Goal: Task Accomplishment & Management: Use online tool/utility

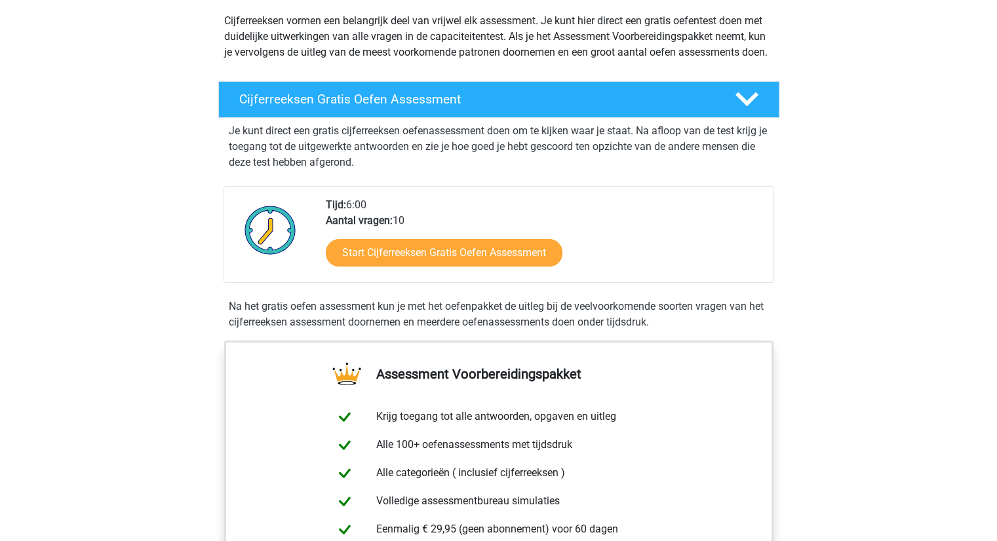
scroll to position [131, 0]
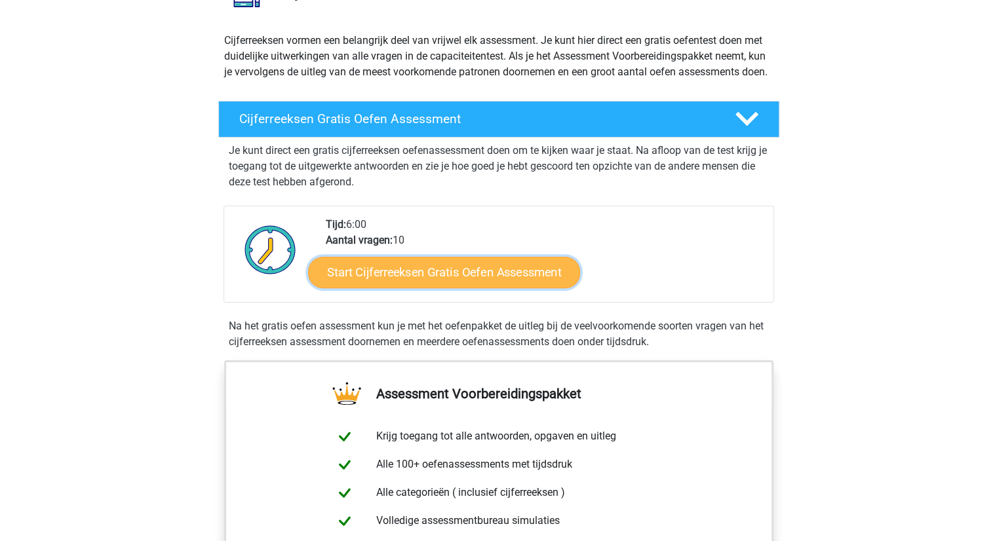
click at [453, 282] on link "Start Cijferreeksen Gratis Oefen Assessment" at bounding box center [444, 271] width 272 height 31
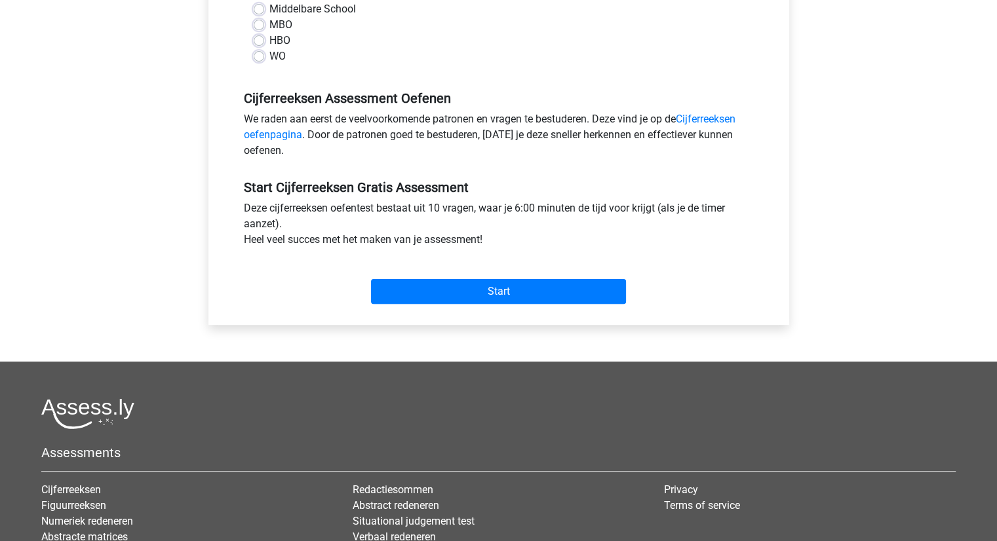
scroll to position [197, 0]
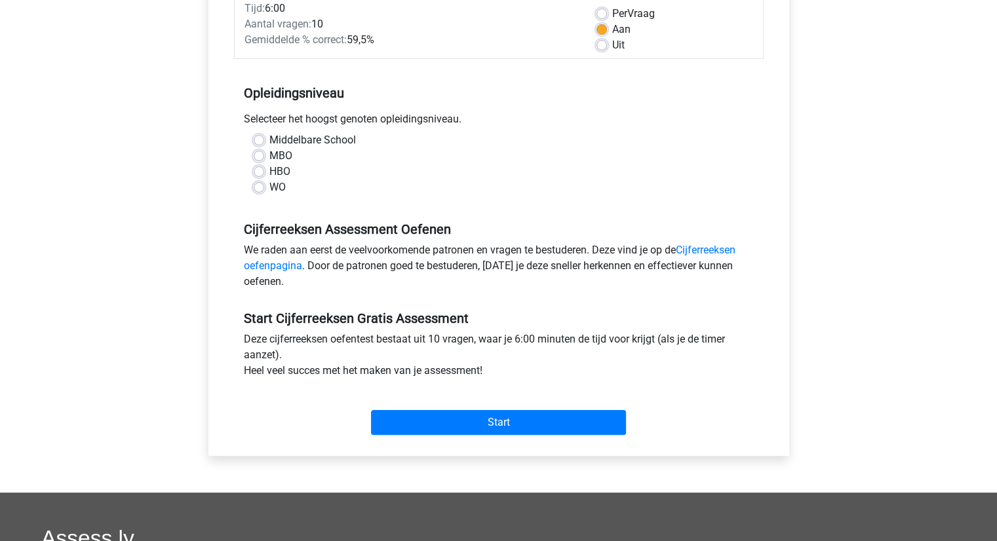
click at [269, 187] on label "WO" at bounding box center [277, 188] width 16 height 16
click at [254, 187] on input "WO" at bounding box center [259, 186] width 10 height 13
radio input "true"
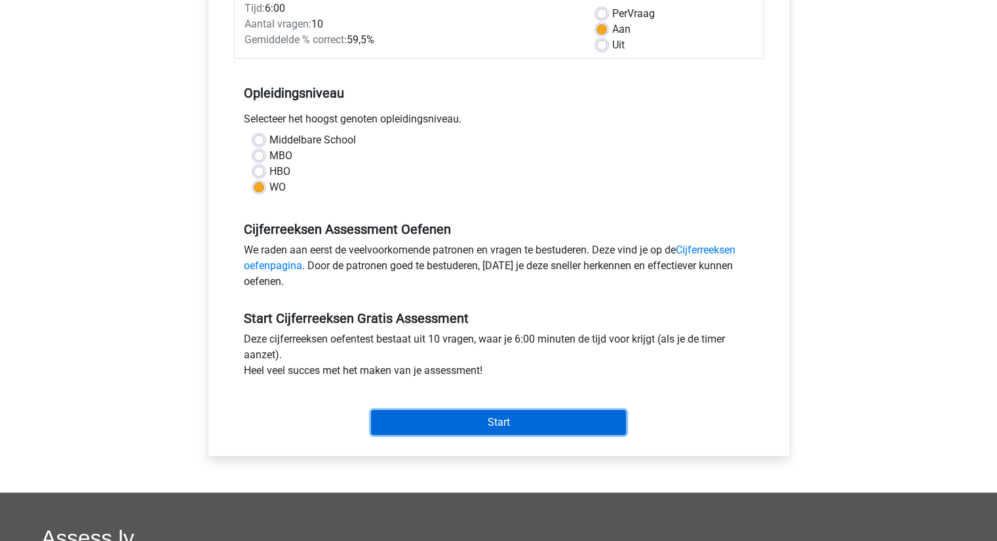
click at [522, 424] on input "Start" at bounding box center [498, 422] width 255 height 25
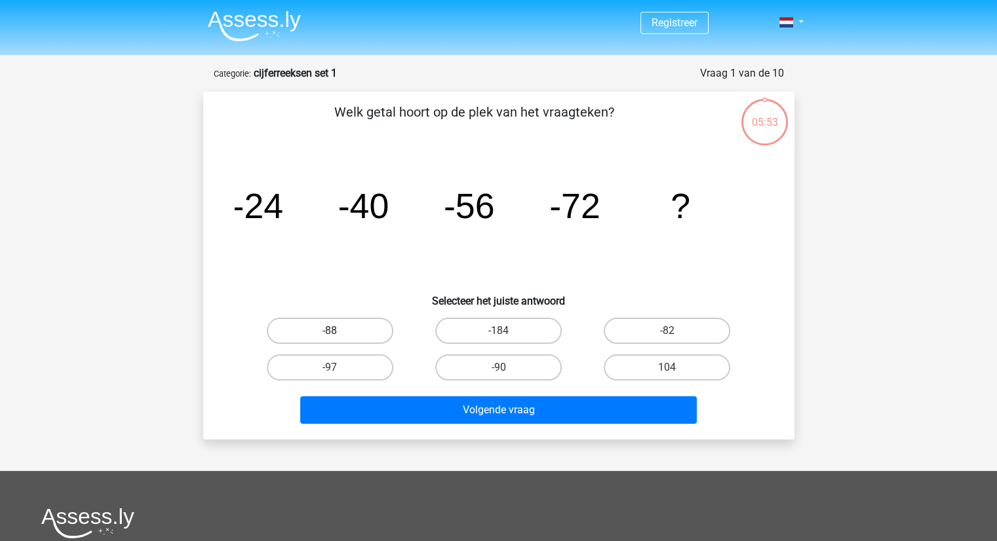
click at [328, 331] on label "-88" at bounding box center [330, 331] width 126 height 26
click at [330, 331] on input "-88" at bounding box center [334, 335] width 9 height 9
radio input "true"
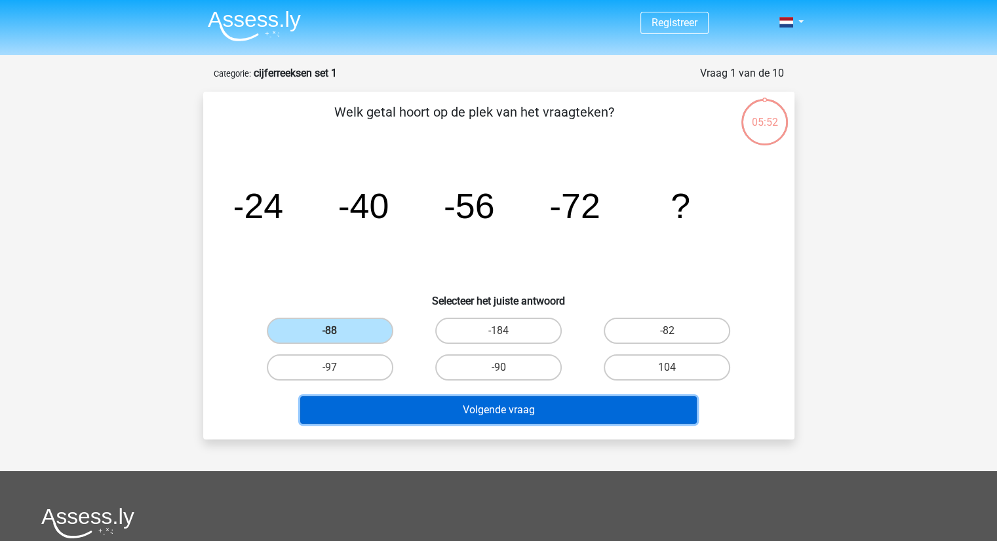
click at [503, 410] on button "Volgende vraag" at bounding box center [498, 410] width 396 height 28
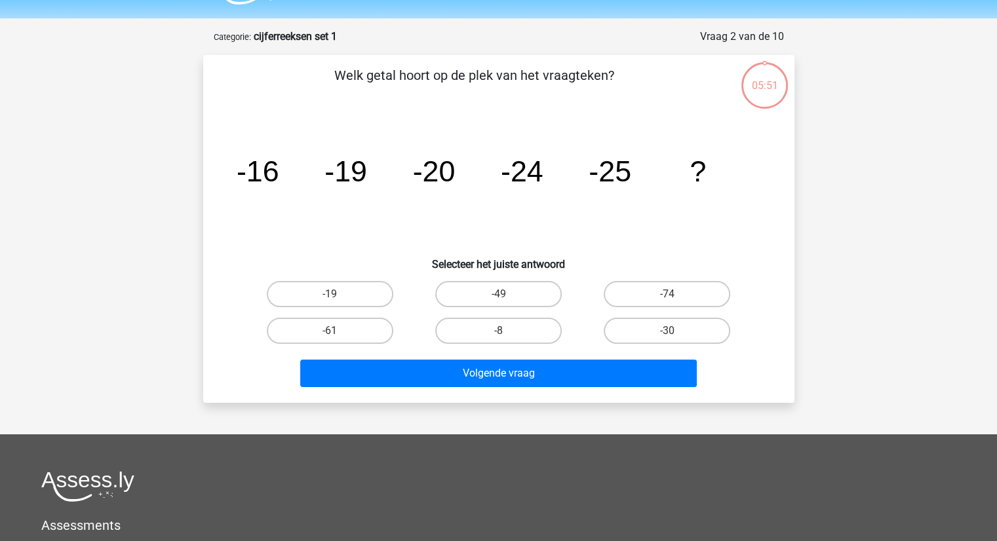
scroll to position [66, 0]
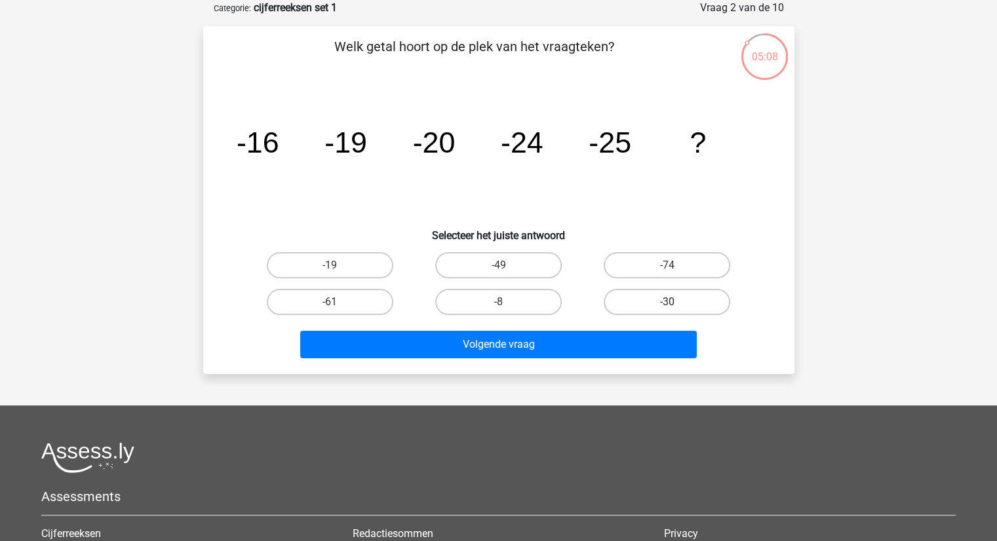
click at [687, 297] on label "-30" at bounding box center [667, 302] width 126 height 26
click at [676, 302] on input "-30" at bounding box center [671, 306] width 9 height 9
radio input "true"
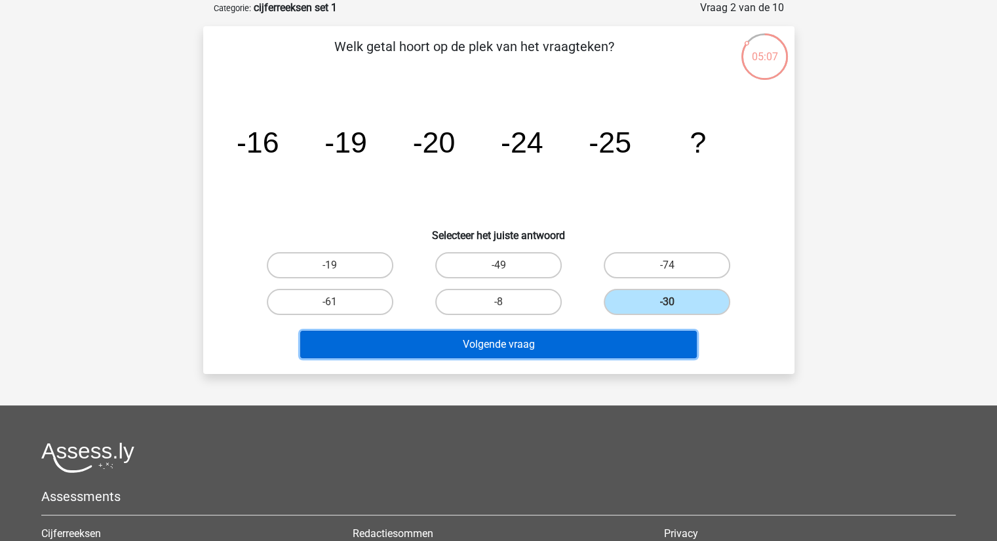
click at [560, 341] on button "Volgende vraag" at bounding box center [498, 345] width 396 height 28
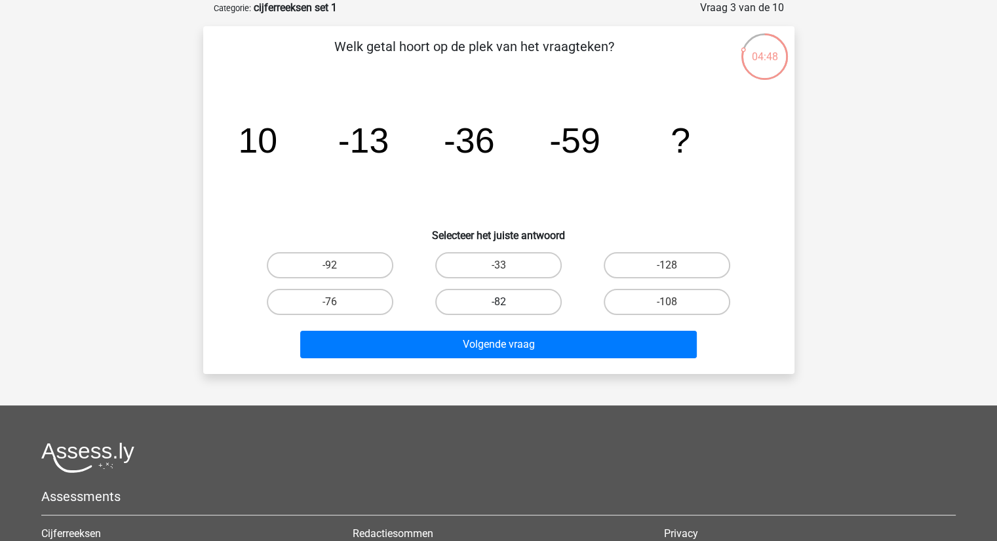
click at [524, 296] on label "-82" at bounding box center [498, 302] width 126 height 26
click at [507, 302] on input "-82" at bounding box center [502, 306] width 9 height 9
radio input "true"
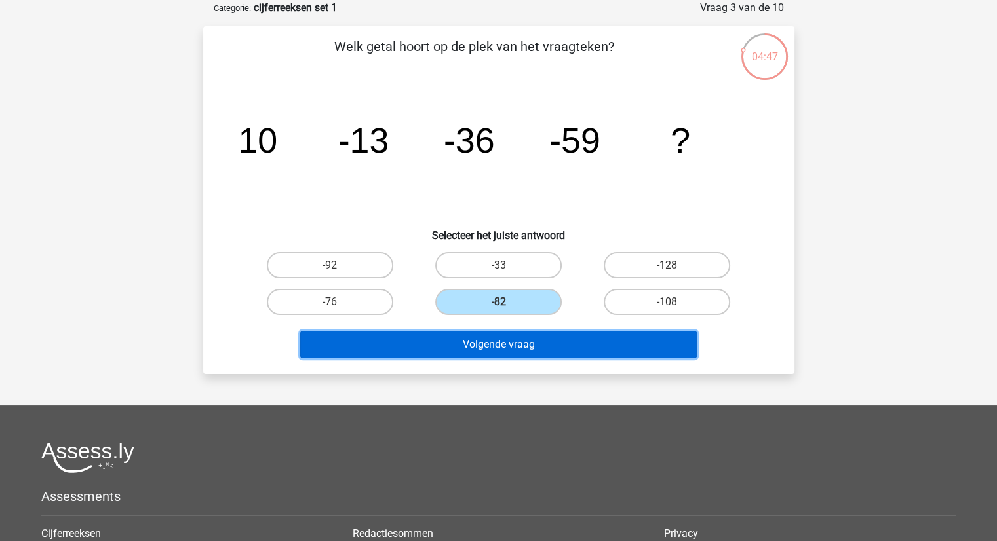
click at [547, 339] on button "Volgende vraag" at bounding box center [498, 345] width 396 height 28
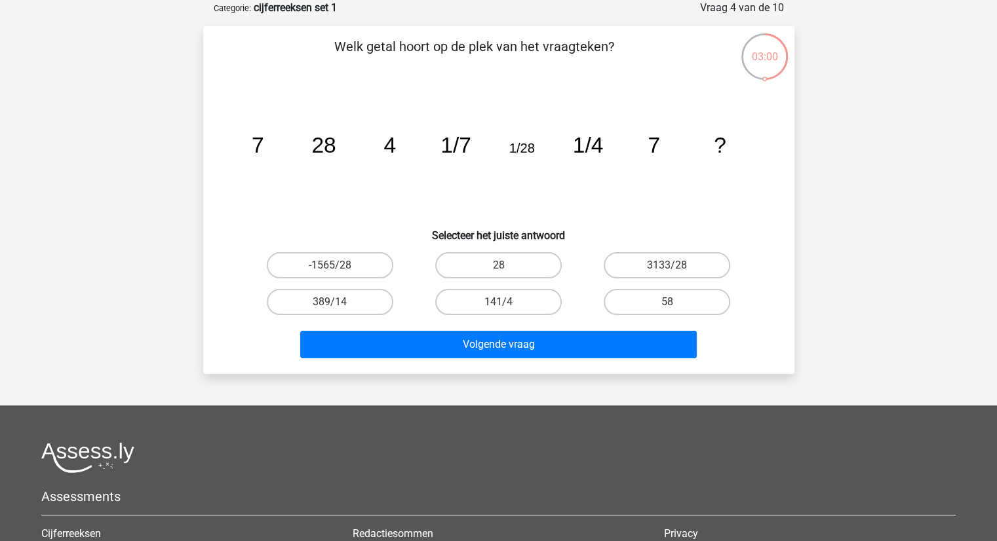
click at [587, 211] on icon "image/svg+xml 7 28 4 1/7 1/28 1/4 7 ?" at bounding box center [499, 153] width 528 height 132
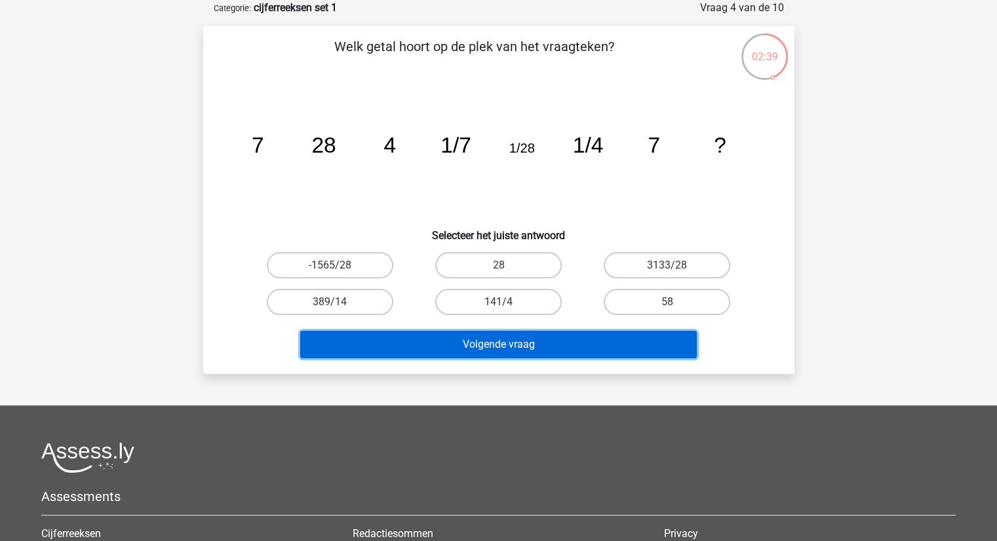
click at [537, 338] on button "Volgende vraag" at bounding box center [498, 345] width 396 height 28
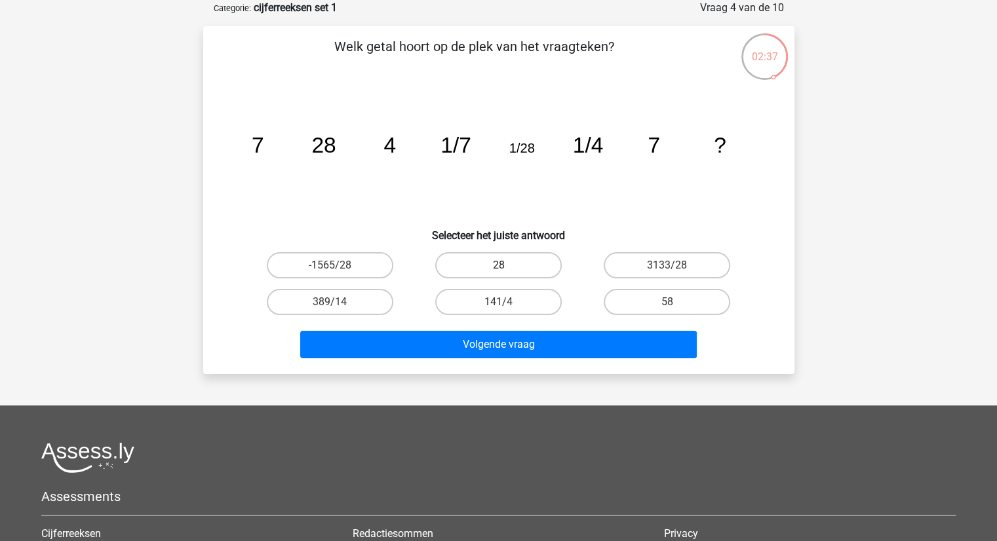
click at [457, 268] on label "28" at bounding box center [498, 265] width 126 height 26
click at [498, 268] on input "28" at bounding box center [502, 269] width 9 height 9
radio input "true"
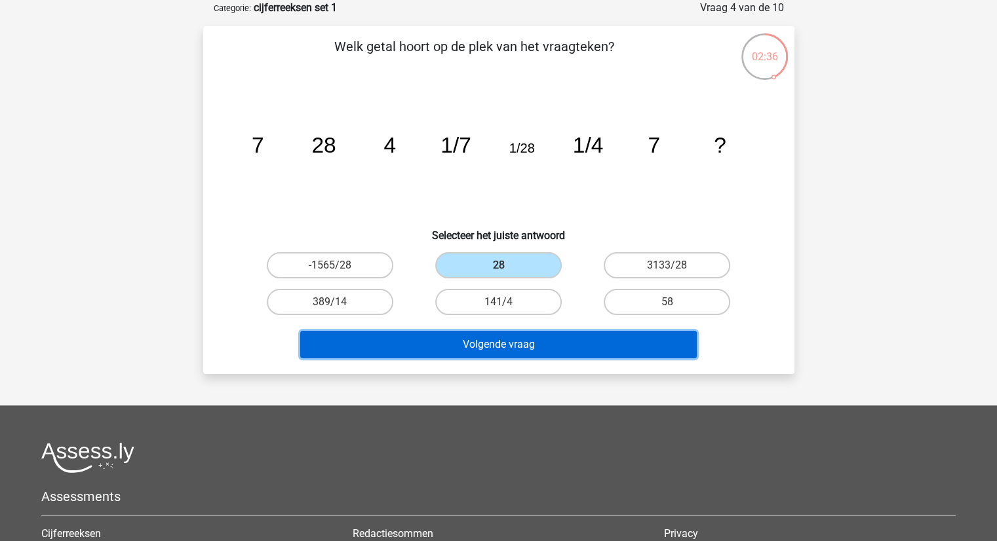
click at [566, 345] on button "Volgende vraag" at bounding box center [498, 345] width 396 height 28
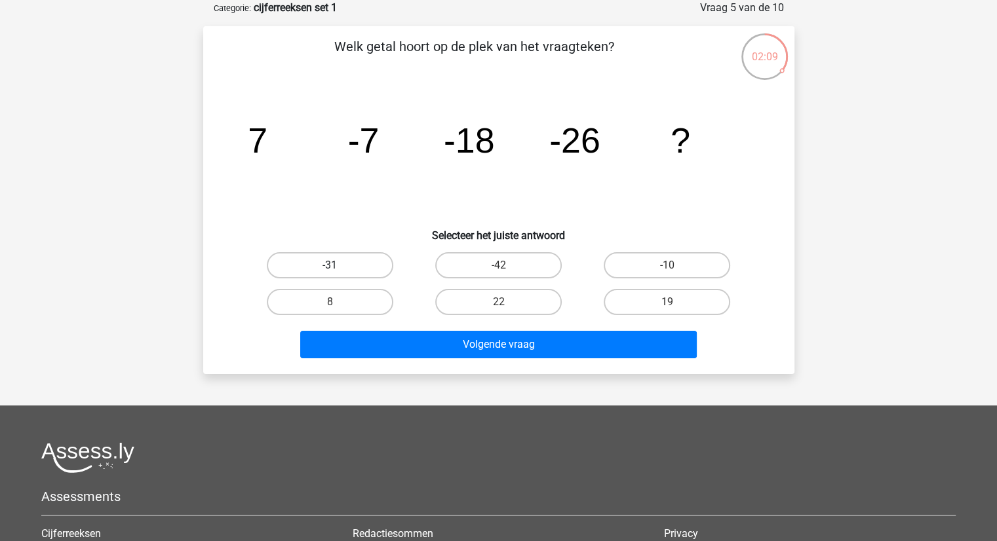
click at [354, 271] on label "-31" at bounding box center [330, 265] width 126 height 26
click at [338, 271] on input "-31" at bounding box center [334, 269] width 9 height 9
radio input "true"
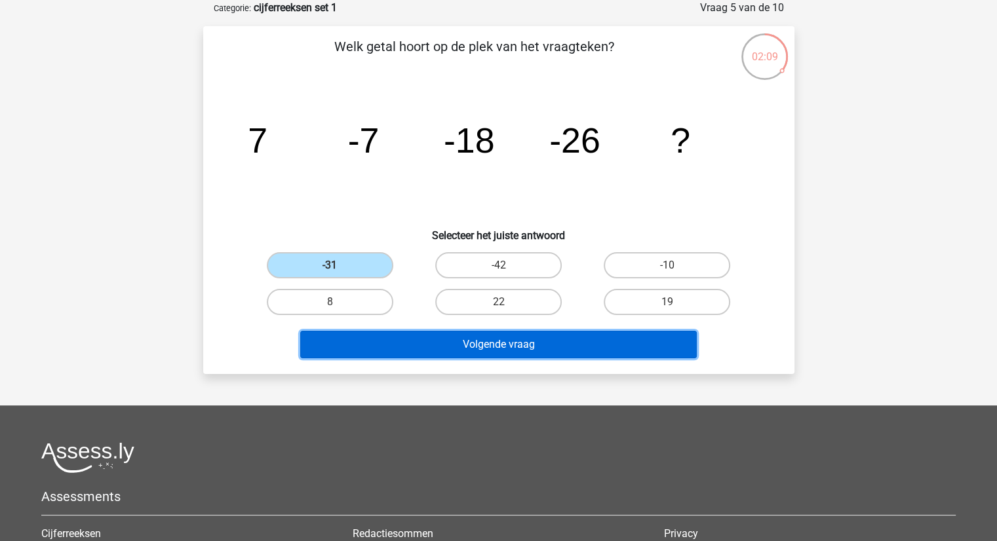
click at [584, 352] on button "Volgende vraag" at bounding box center [498, 345] width 396 height 28
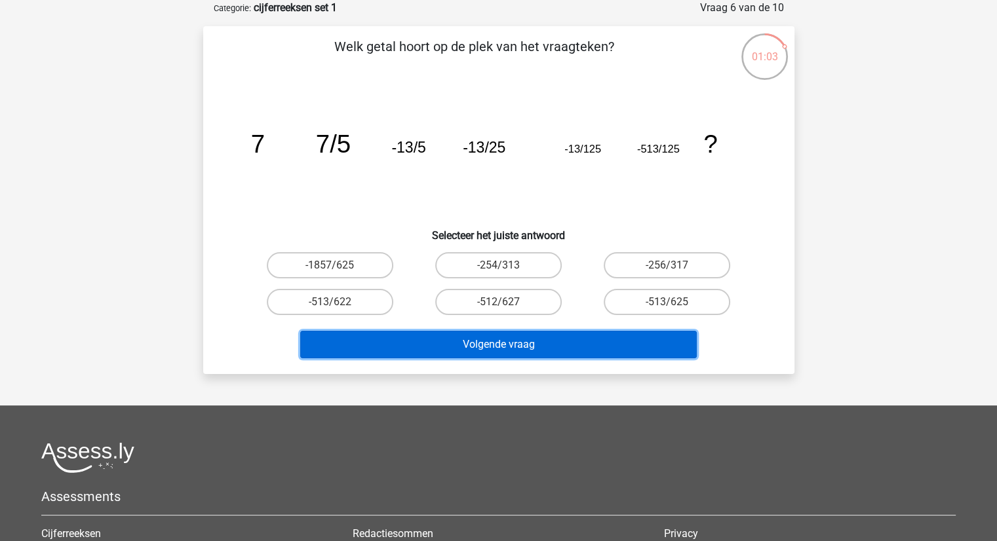
click at [584, 335] on button "Volgende vraag" at bounding box center [498, 345] width 396 height 28
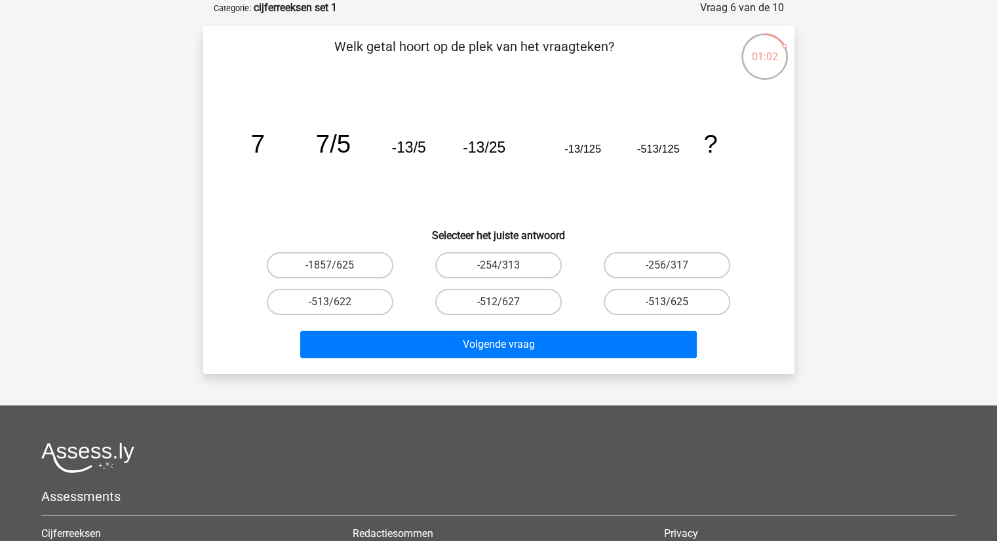
click at [660, 305] on label "-513/625" at bounding box center [667, 302] width 126 height 26
click at [667, 305] on input "-513/625" at bounding box center [671, 306] width 9 height 9
radio input "true"
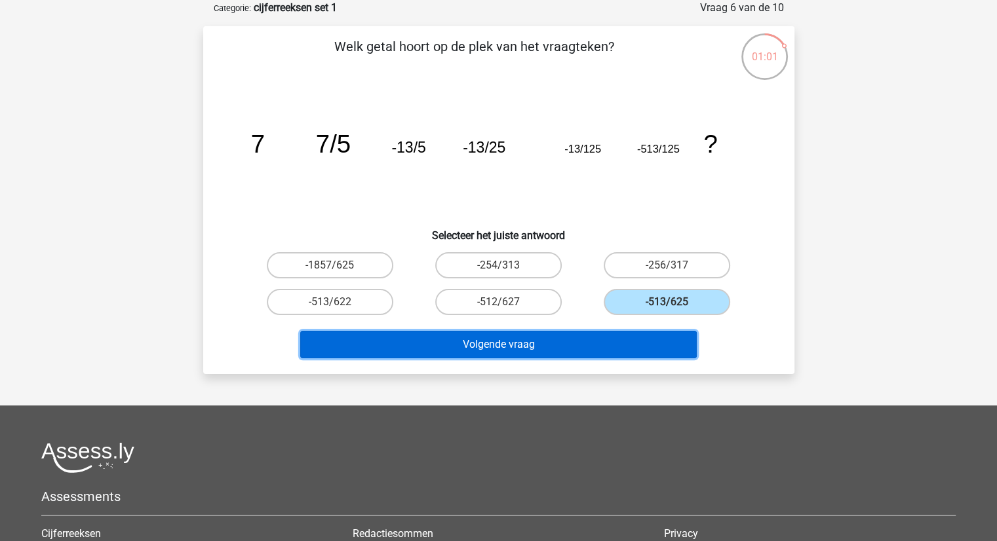
click at [587, 349] on button "Volgende vraag" at bounding box center [498, 345] width 396 height 28
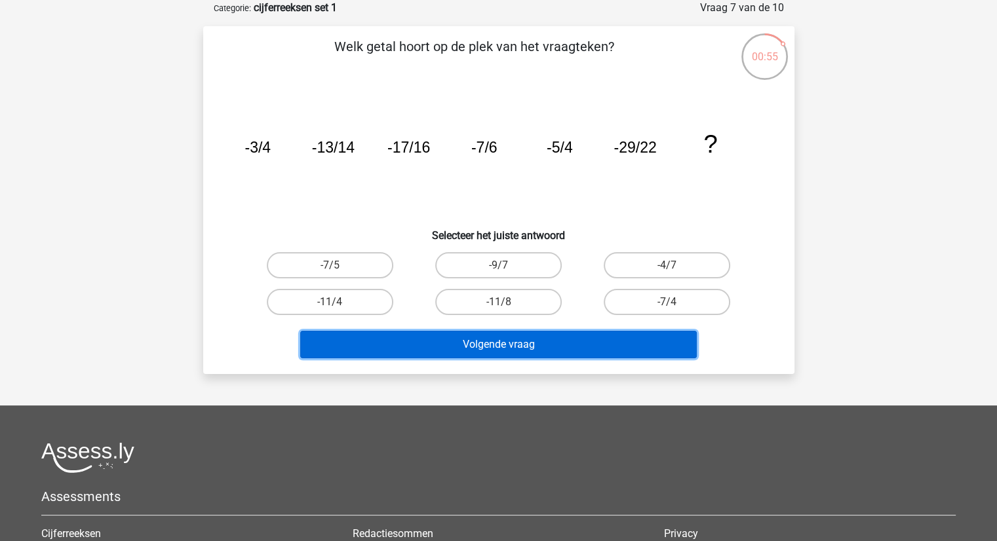
click at [496, 345] on button "Volgende vraag" at bounding box center [498, 345] width 396 height 28
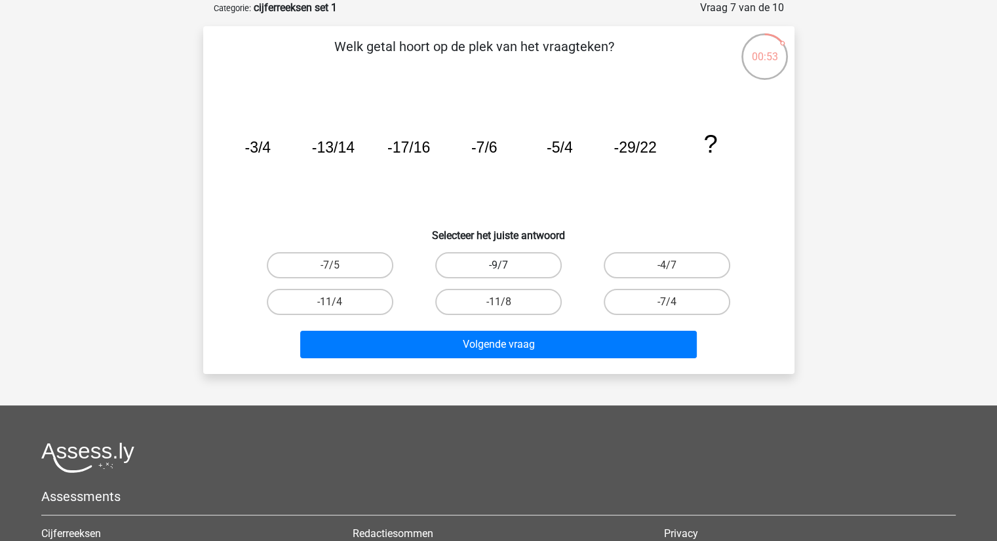
click at [522, 263] on label "-9/7" at bounding box center [498, 265] width 126 height 26
click at [507, 265] on input "-9/7" at bounding box center [502, 269] width 9 height 9
radio input "true"
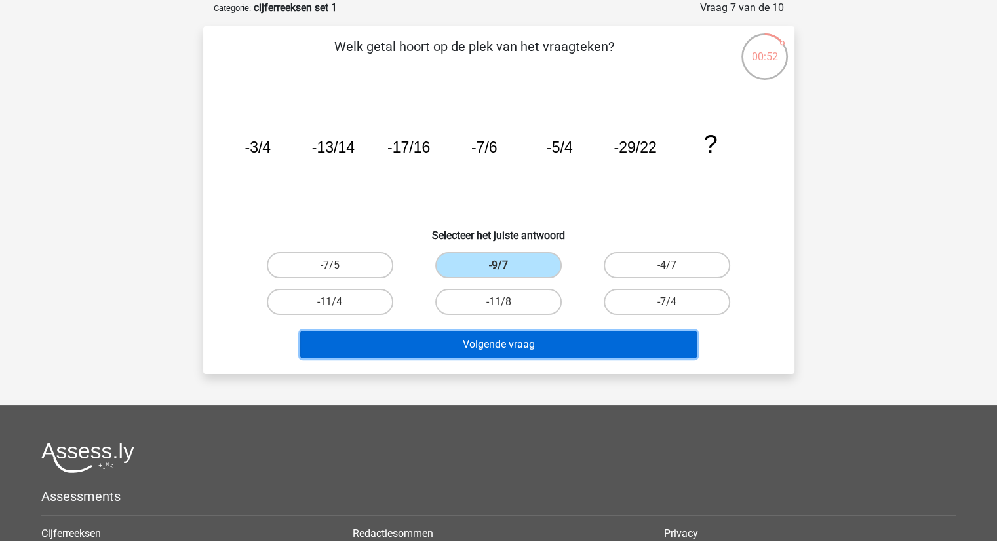
click at [579, 339] on button "Volgende vraag" at bounding box center [498, 345] width 396 height 28
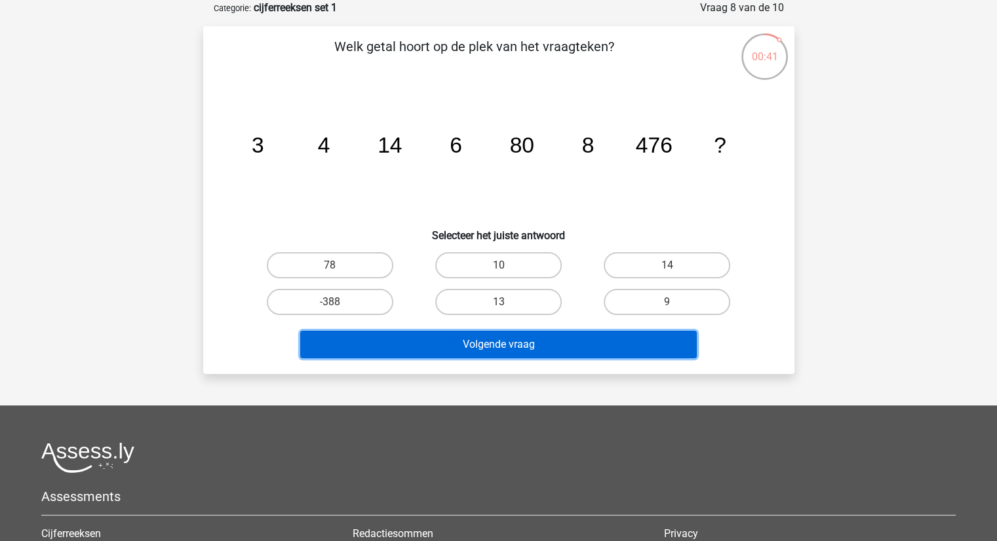
click at [613, 335] on button "Volgende vraag" at bounding box center [498, 345] width 396 height 28
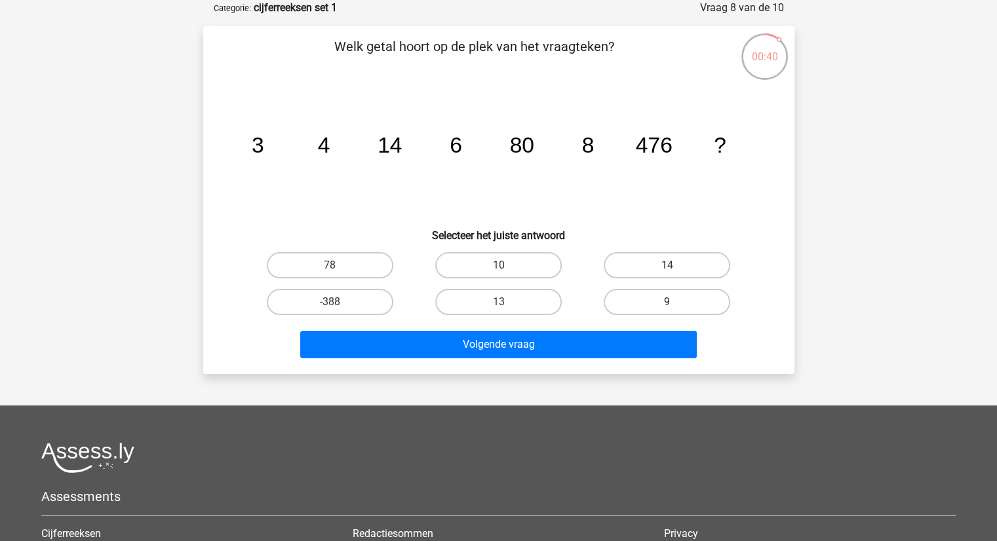
click at [652, 297] on label "9" at bounding box center [667, 302] width 126 height 26
click at [667, 302] on input "9" at bounding box center [671, 306] width 9 height 9
radio input "true"
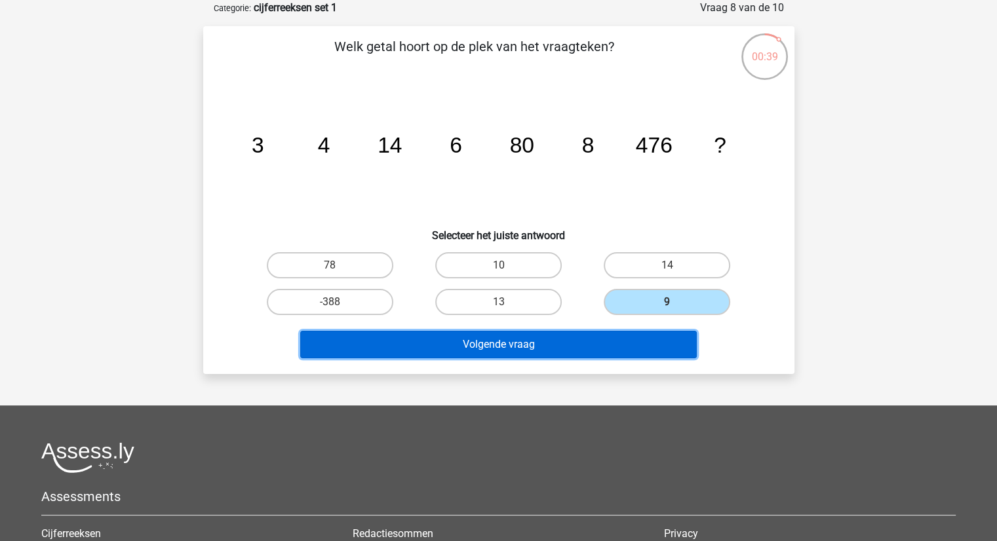
click at [684, 339] on button "Volgende vraag" at bounding box center [498, 345] width 396 height 28
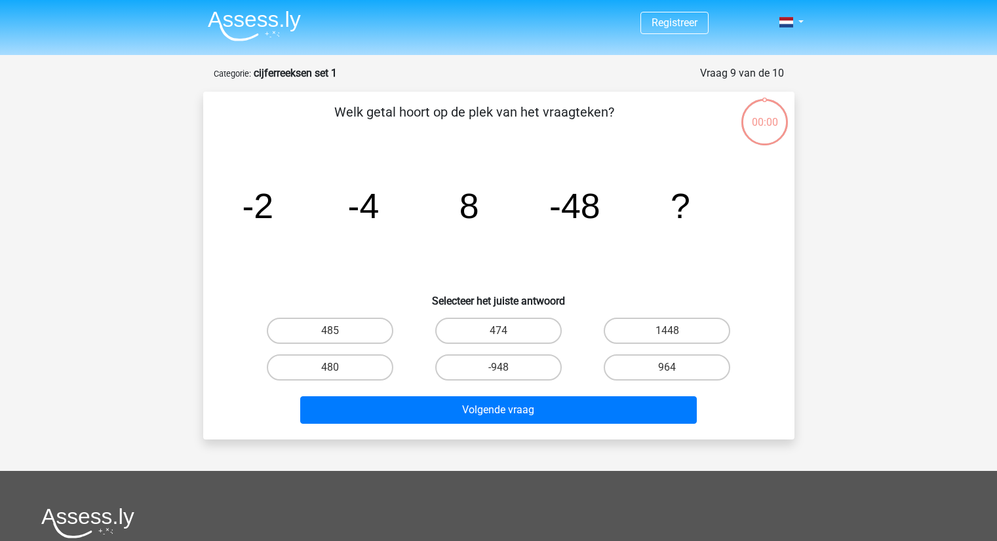
scroll to position [66, 0]
